Goal: Navigation & Orientation: Find specific page/section

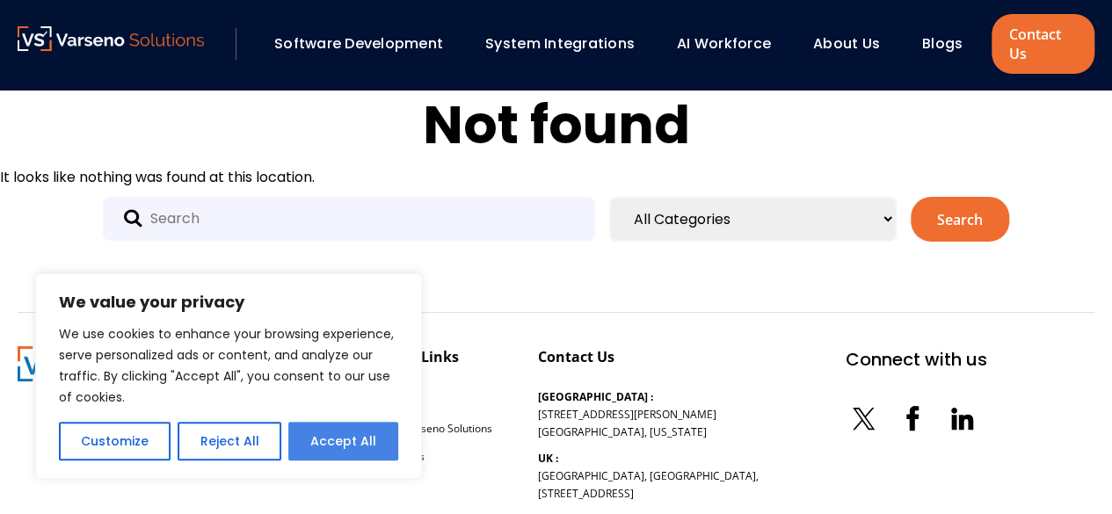
click at [332, 447] on button "Accept All" at bounding box center [343, 441] width 110 height 39
checkbox input "true"
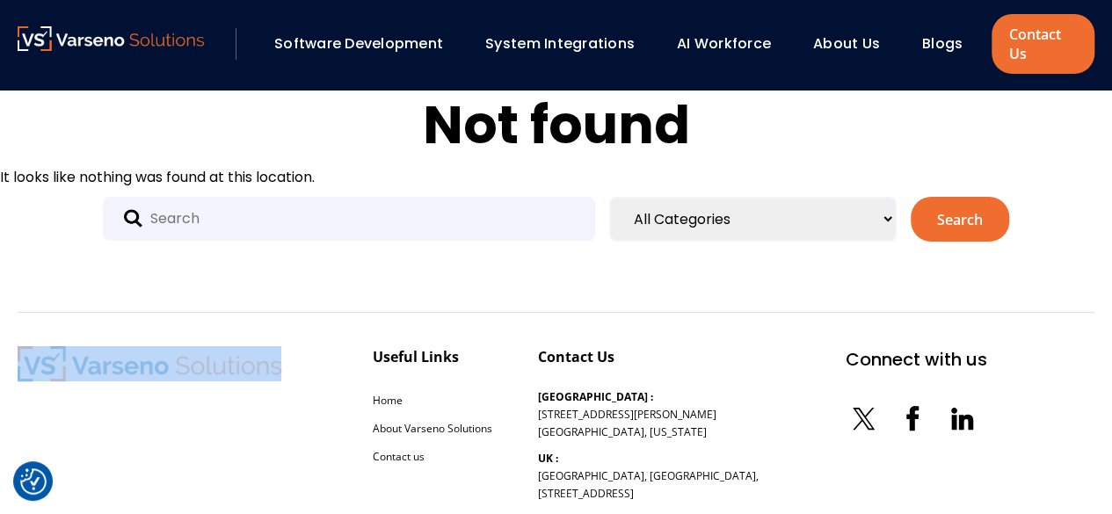
drag, startPoint x: 233, startPoint y: 365, endPoint x: 95, endPoint y: 359, distance: 138.2
click at [95, 359] on div "Useful Links Home About Varseno Solutions Contact us Contact Us [GEOGRAPHIC_DAT…" at bounding box center [503, 477] width 970 height 262
click at [123, 379] on img at bounding box center [150, 363] width 264 height 35
click at [155, 405] on div at bounding box center [150, 477] width 264 height 262
drag, startPoint x: 232, startPoint y: 370, endPoint x: 91, endPoint y: 370, distance: 140.7
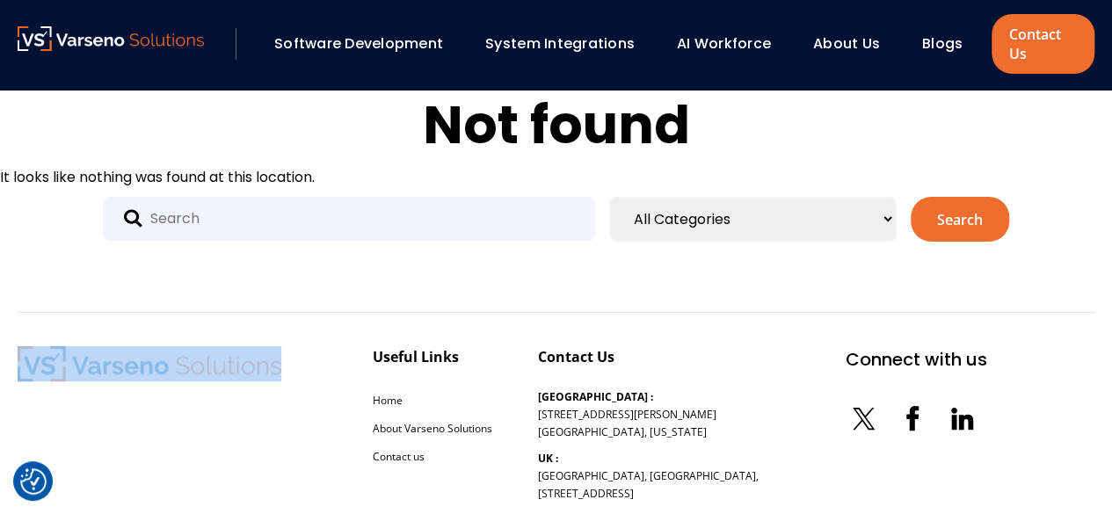
click at [91, 370] on div "Useful Links Home About Varseno Solutions Contact us Contact Us [GEOGRAPHIC_DAT…" at bounding box center [503, 477] width 970 height 262
copy div
